Goal: Communication & Community: Answer question/provide support

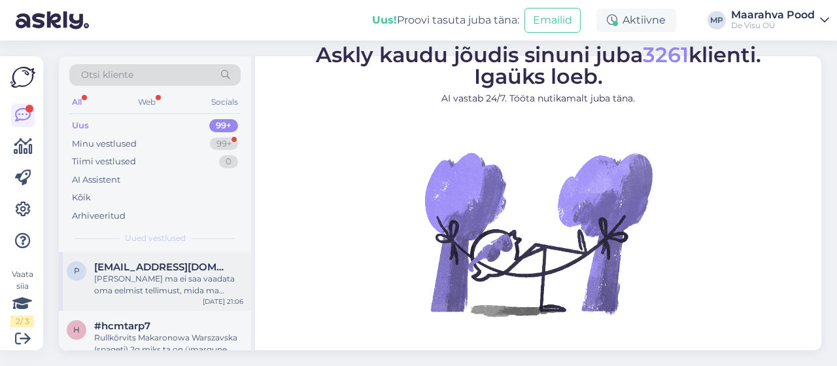
click at [157, 286] on div "[PERSON_NAME] ma ei saa vaadata oma eelmist tellimust, mida ma millegipärast lõ…" at bounding box center [168, 285] width 149 height 24
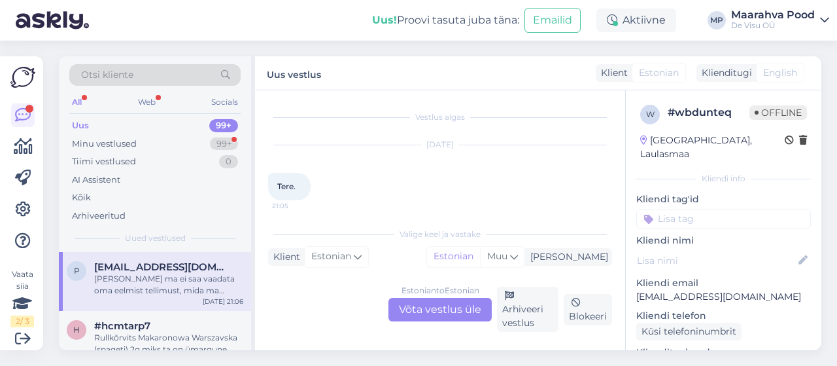
scroll to position [141, 0]
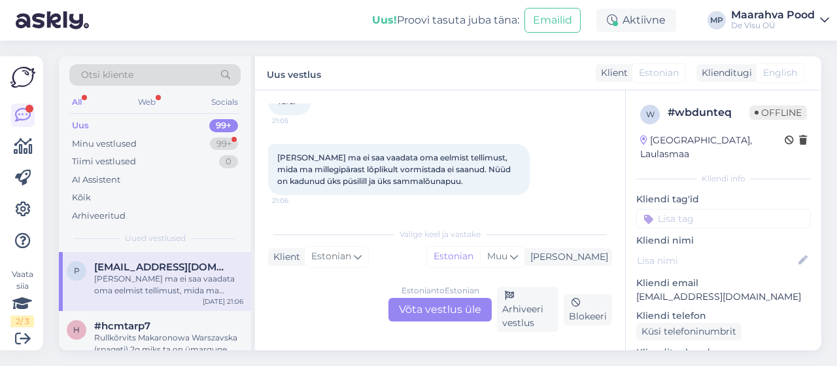
click at [451, 307] on div "Estonian to Estonian Võta vestlus üle" at bounding box center [440, 310] width 103 height 24
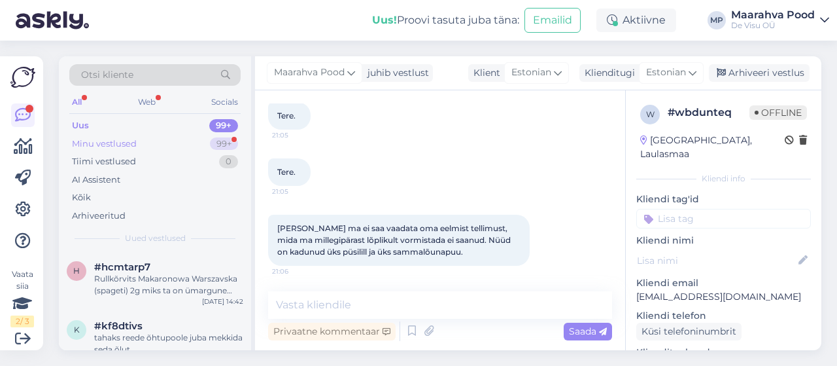
click at [127, 141] on div "Minu vestlused" at bounding box center [104, 143] width 65 height 13
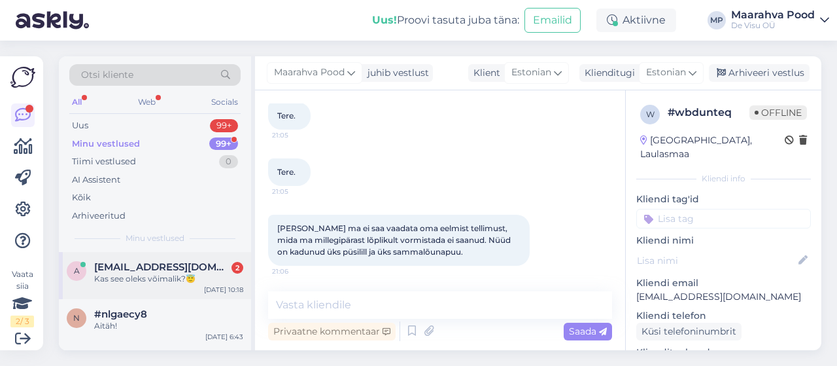
click at [145, 271] on span "[EMAIL_ADDRESS][DOMAIN_NAME]" at bounding box center [162, 267] width 136 height 12
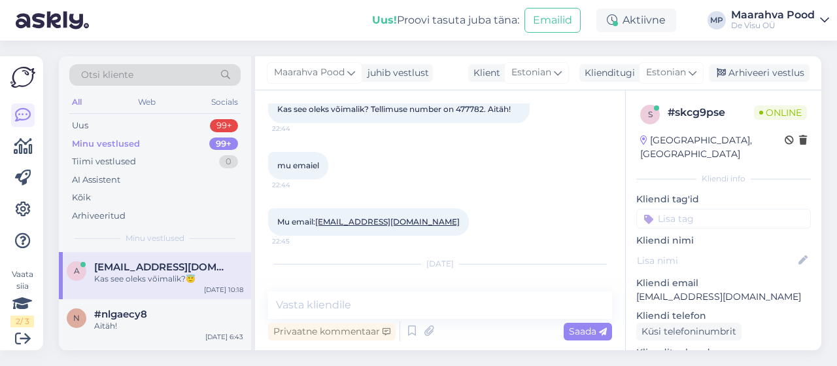
scroll to position [446, 0]
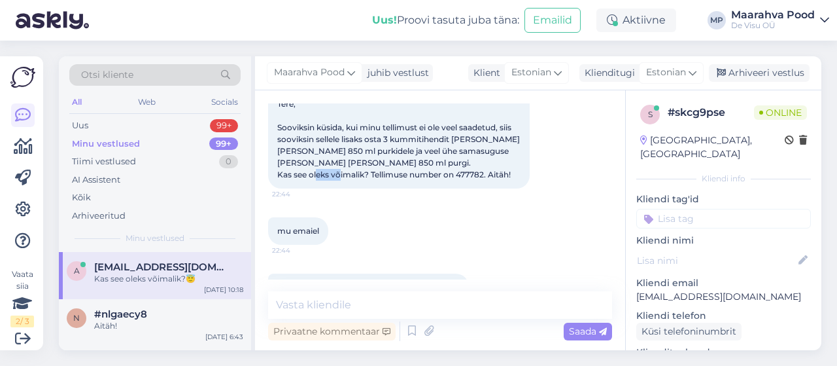
drag, startPoint x: 487, startPoint y: 171, endPoint x: 459, endPoint y: 169, distance: 27.5
click at [459, 169] on span "Tere, Sooviksin küsida, kui minu tellimust ei ole veel saadetud, siis sooviksin…" at bounding box center [399, 139] width 245 height 80
copy span "477782"
click at [472, 247] on div "mu emaiel 22:44" at bounding box center [440, 231] width 344 height 56
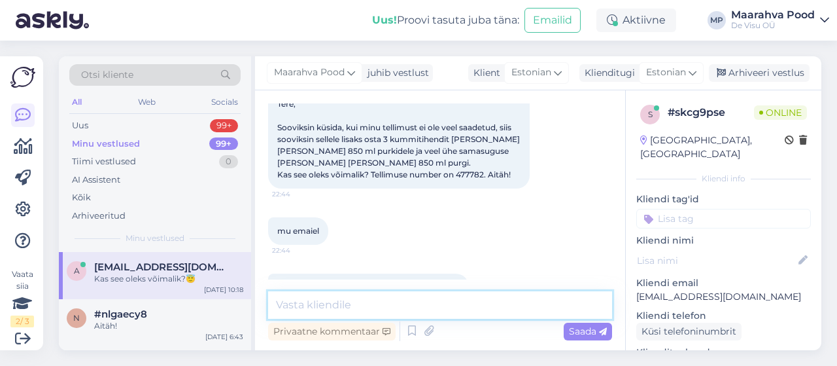
click at [409, 300] on textarea at bounding box center [440, 304] width 344 height 27
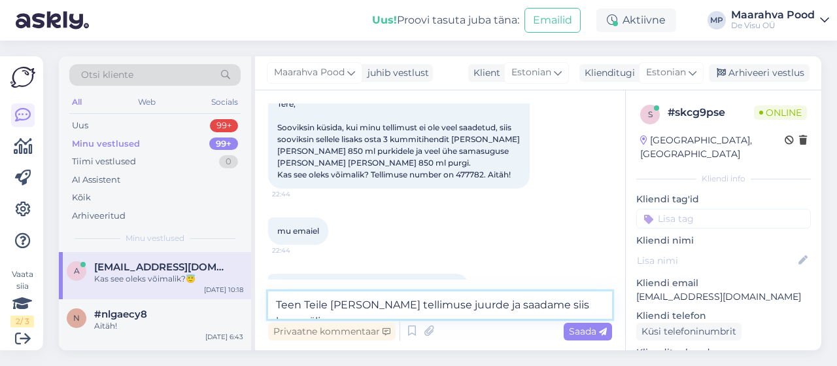
type textarea "Teen Teile [PERSON_NAME] tellimuse juurde ja saadame siis koos välja :)"
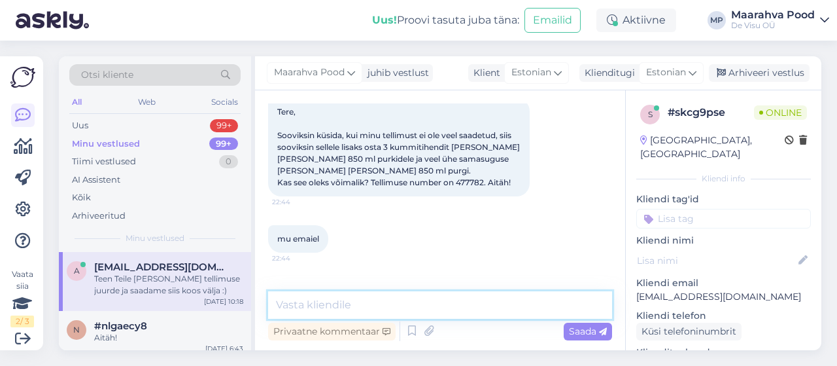
scroll to position [437, 0]
